Goal: Information Seeking & Learning: Learn about a topic

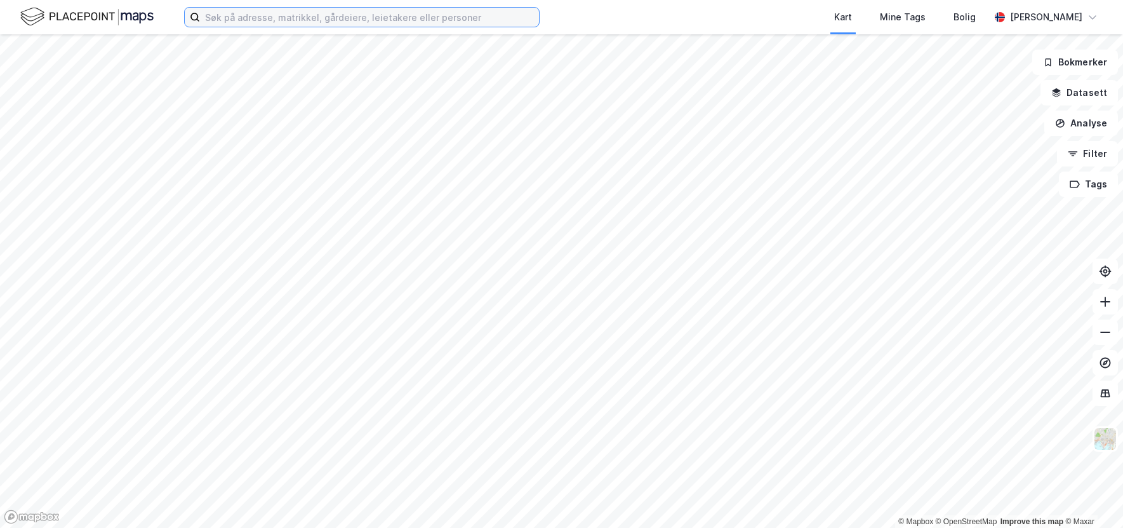
click at [384, 21] on input at bounding box center [369, 17] width 339 height 19
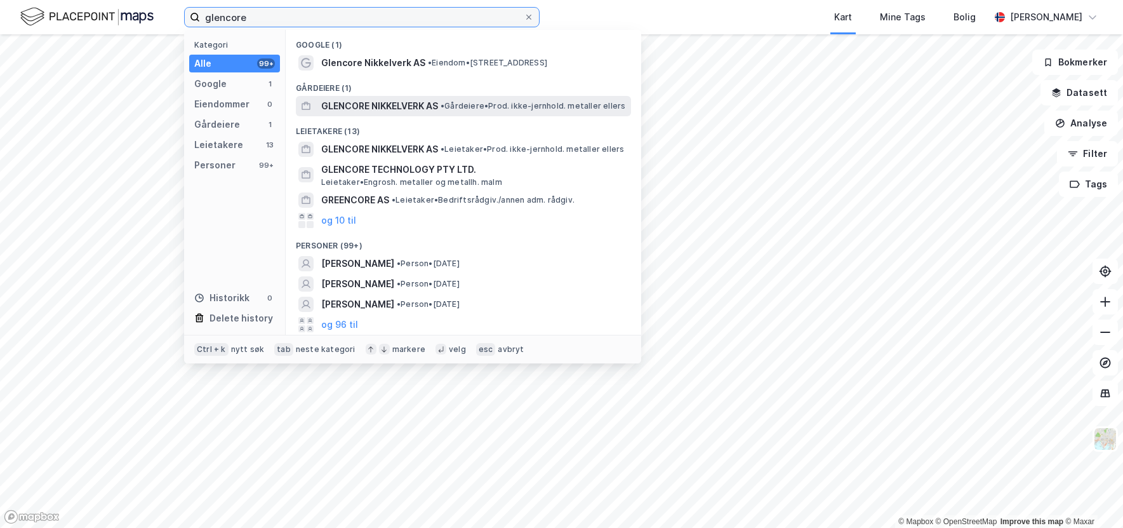
type input "glencore"
click at [418, 109] on span "GLENCORE NIKKELVERK AS" at bounding box center [379, 105] width 117 height 15
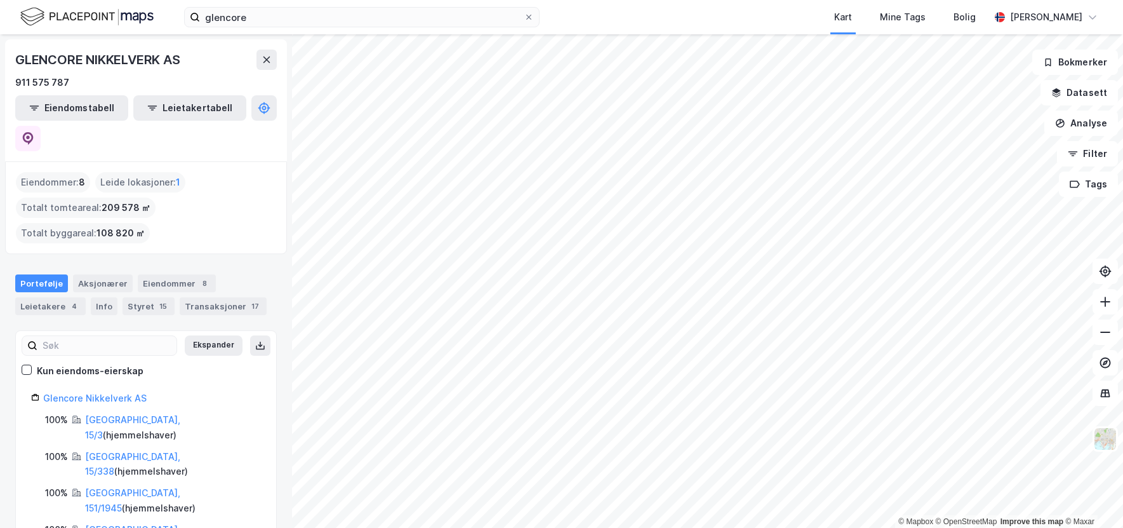
click at [260, 259] on div "Portefølje Aksjonærer Eiendommer 8 Leietakere 4 Info Styret 15 Transaksjoner 17" at bounding box center [146, 289] width 292 height 61
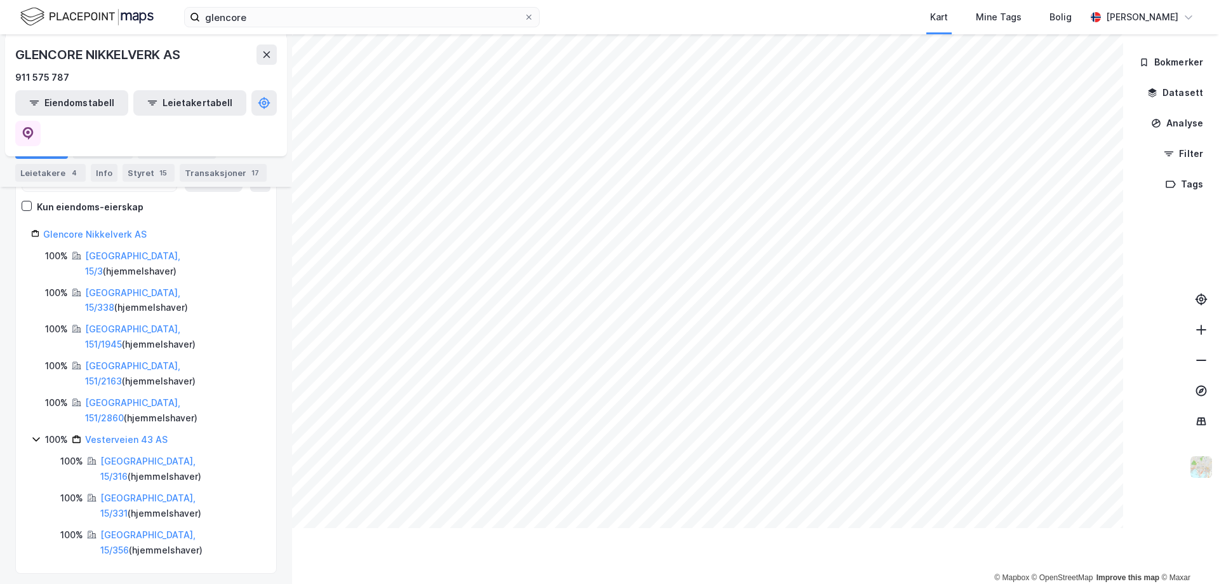
scroll to position [108, 0]
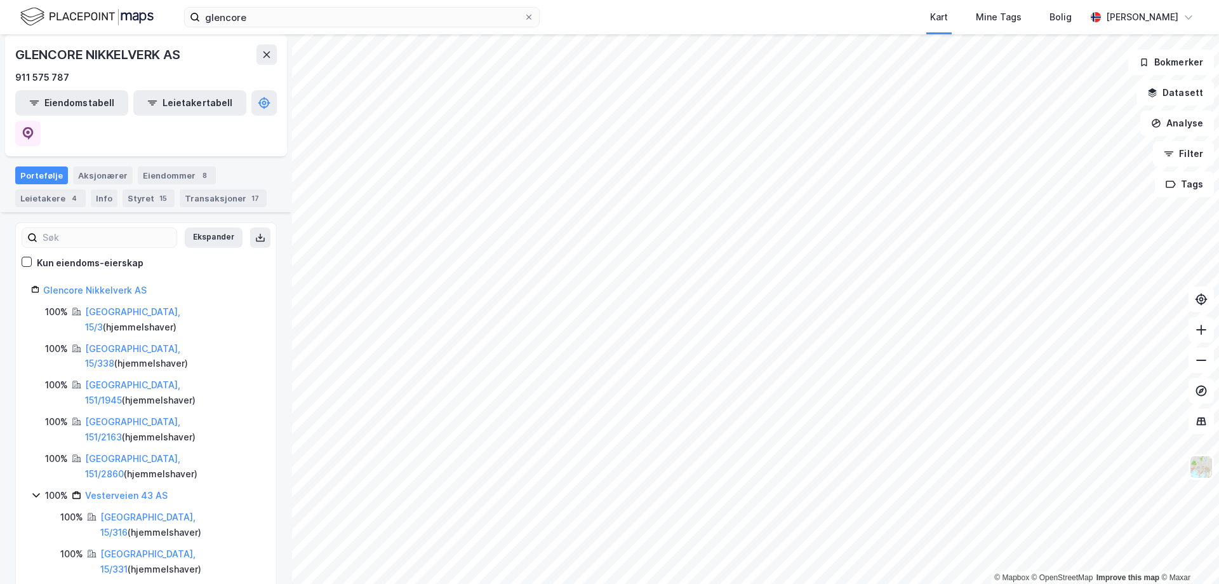
click at [191, 527] on div "Ekspander Kun eiendoms-eierskap Glencore Nikkelverk AS 100% [GEOGRAPHIC_DATA], …" at bounding box center [146, 425] width 262 height 407
